Goal: Find specific page/section: Find specific page/section

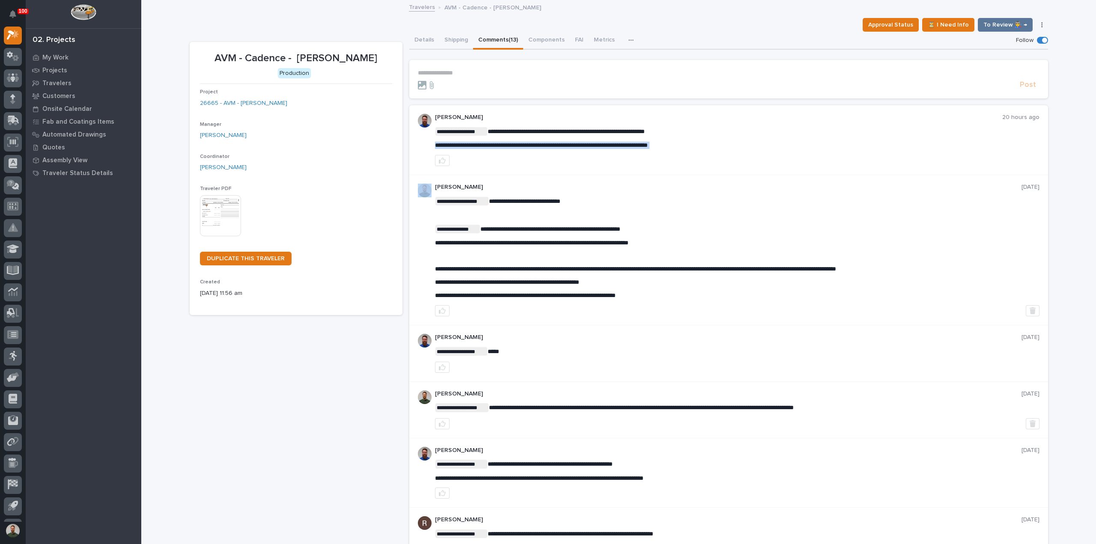
click at [552, 147] on span "**********" at bounding box center [541, 145] width 213 height 6
copy div "**********"
click at [552, 150] on div "**********" at bounding box center [737, 140] width 605 height 52
click at [335, 63] on p "AVM - Cadence - Mezzanine" at bounding box center [296, 58] width 192 height 12
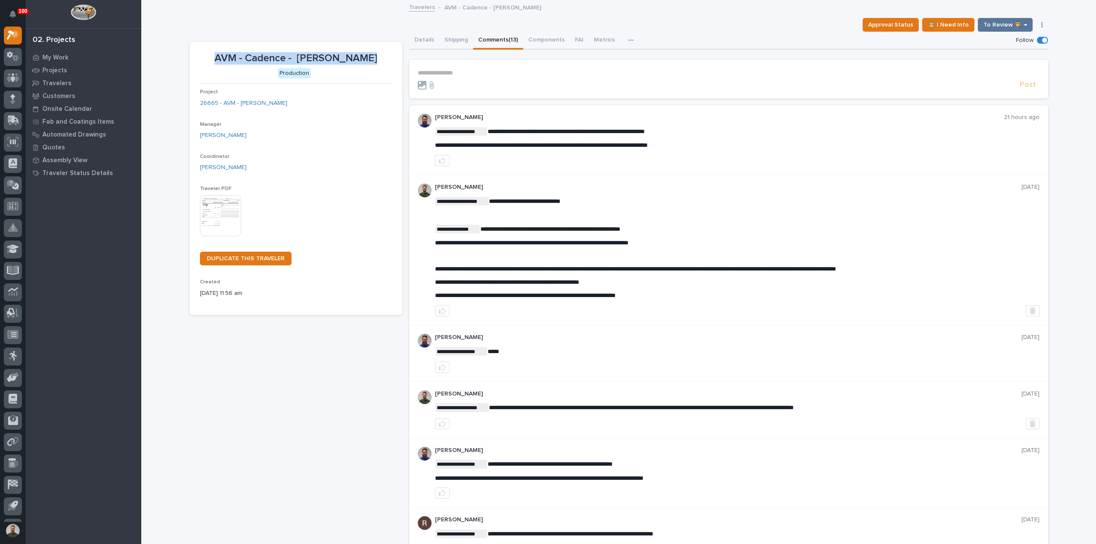
click at [335, 63] on p "AVM - Cadence - Mezzanine" at bounding box center [296, 58] width 192 height 12
click at [332, 45] on section "AVM - Cadence - Mezzanine Production Project 26665 - AVM - Cadence Mezzanine Ma…" at bounding box center [296, 178] width 213 height 273
click at [328, 53] on p "AVM - Cadence - Mezzanine" at bounding box center [296, 58] width 192 height 12
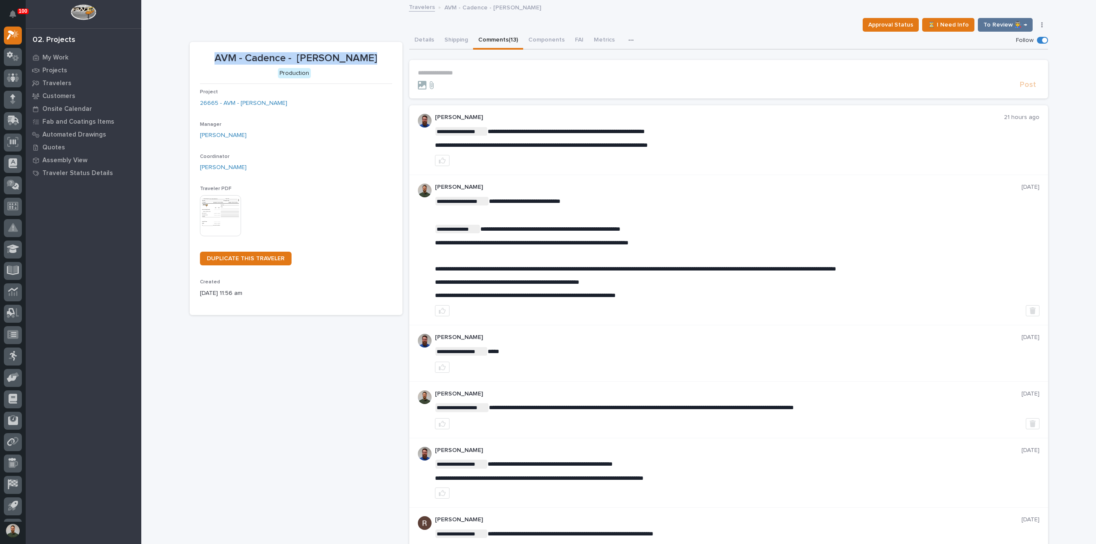
click at [329, 42] on section "AVM - Cadence - Mezzanine Production Project 26665 - AVM - Cadence Mezzanine Ma…" at bounding box center [296, 178] width 213 height 273
click at [331, 58] on p "AVM - Cadence - Mezzanine" at bounding box center [296, 58] width 192 height 12
drag, startPoint x: 331, startPoint y: 58, endPoint x: 338, endPoint y: 45, distance: 15.5
click at [331, 57] on p "AVM - Cadence - Mezzanine" at bounding box center [296, 58] width 192 height 12
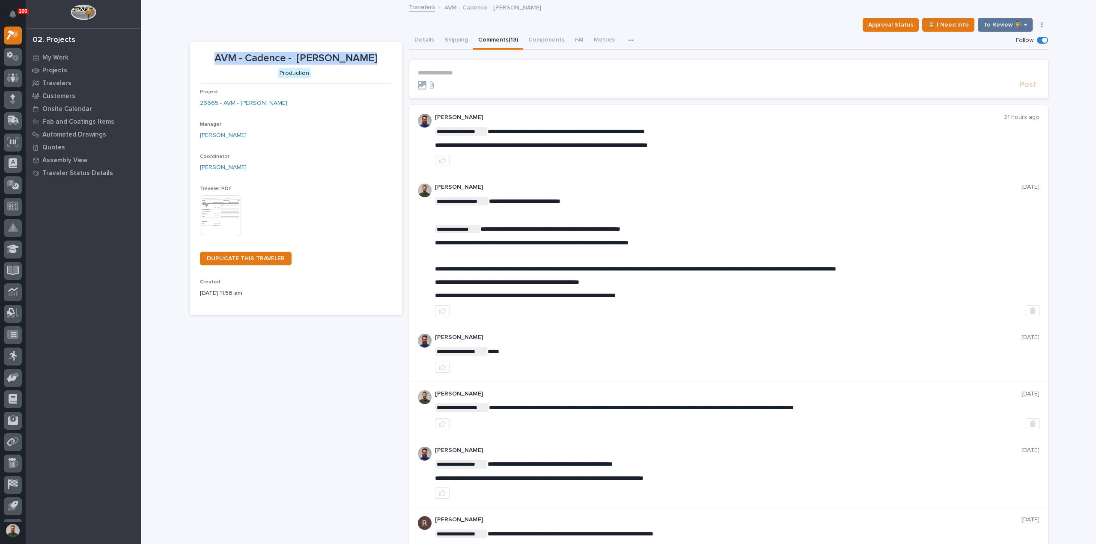
click at [338, 44] on section "AVM - Cadence - Mezzanine Production Project 26665 - AVM - Cadence Mezzanine Ma…" at bounding box center [296, 178] width 213 height 273
click at [335, 54] on p "AVM - Cadence - Mezzanine" at bounding box center [296, 58] width 192 height 12
click at [337, 53] on p "AVM - Cadence - Mezzanine" at bounding box center [296, 58] width 192 height 12
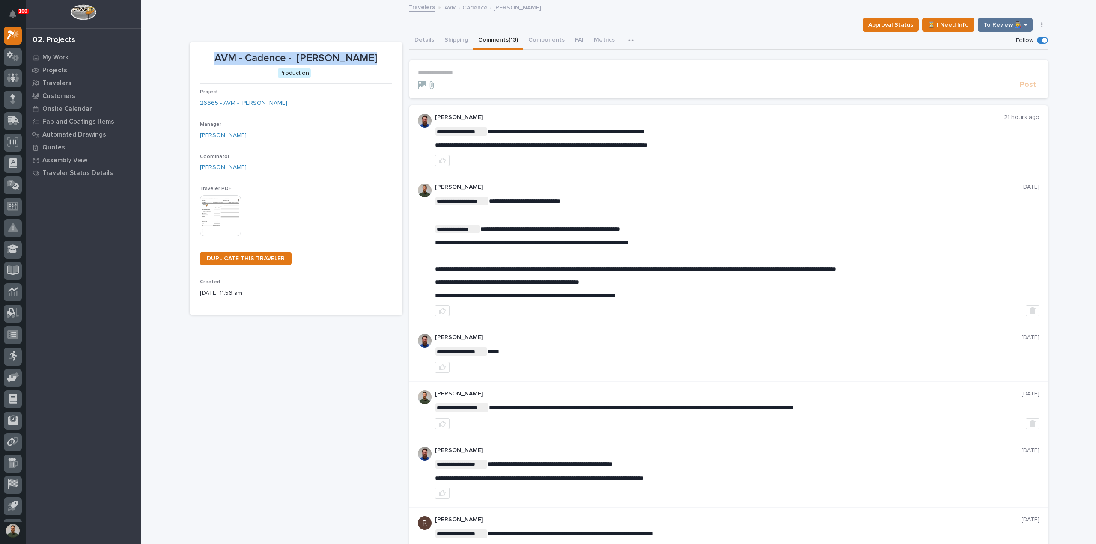
click at [337, 53] on p "AVM - Cadence - Mezzanine" at bounding box center [296, 58] width 192 height 12
click at [335, 42] on section "AVM - Cadence - Mezzanine Production Project 26665 - AVM - Cadence Mezzanine Ma…" at bounding box center [296, 178] width 213 height 273
click at [293, 63] on p "AVM - Cadence - Mezzanine" at bounding box center [296, 58] width 192 height 12
click at [292, 55] on p "AVM - Cadence - Mezzanine" at bounding box center [296, 58] width 192 height 12
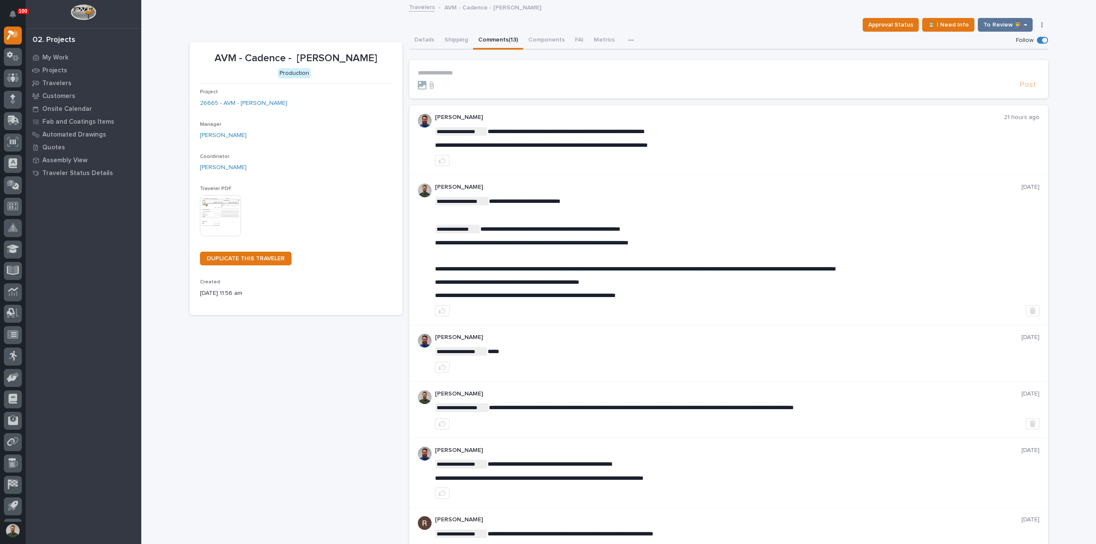
click at [292, 54] on p "AVM - Cadence - Mezzanine" at bounding box center [296, 58] width 192 height 12
click at [292, 45] on section "AVM - Cadence - Mezzanine Production Project 26665 - AVM - Cadence Mezzanine Ma…" at bounding box center [296, 178] width 213 height 273
click at [290, 57] on p "AVM - Cadence - Mezzanine" at bounding box center [296, 58] width 192 height 12
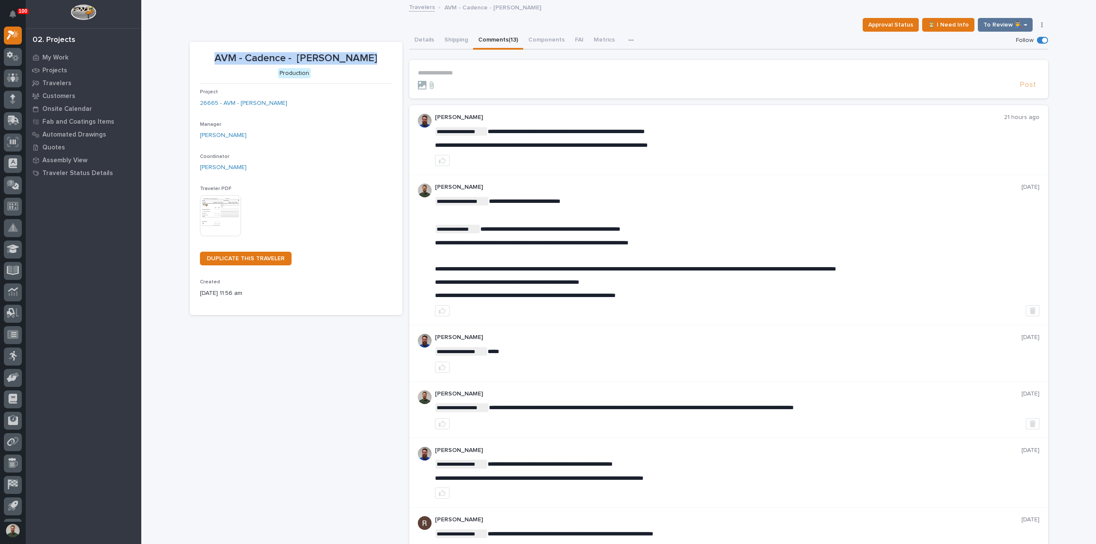
click at [290, 57] on p "AVM - Cadence - Mezzanine" at bounding box center [296, 58] width 192 height 12
click at [289, 49] on section "AVM - Cadence - Mezzanine Production Project 26665 - AVM - Cadence Mezzanine Ma…" at bounding box center [296, 178] width 213 height 273
